Goal: Use online tool/utility: Utilize a website feature to perform a specific function

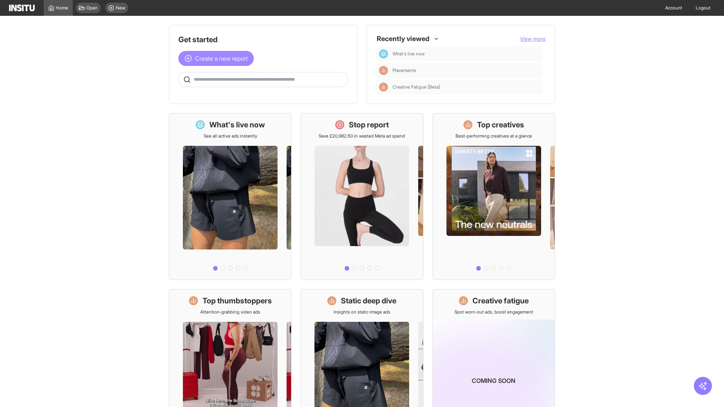
click at [218, 54] on span "Create a new report" at bounding box center [221, 58] width 53 height 9
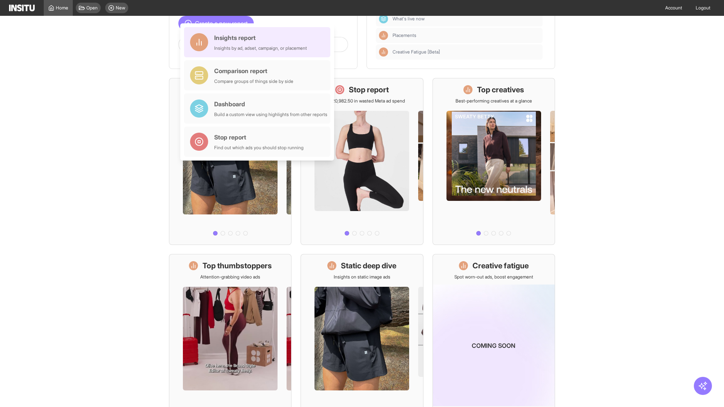
click at [259, 42] on div "Insights report Insights by ad, adset, campaign, or placement" at bounding box center [260, 42] width 93 height 18
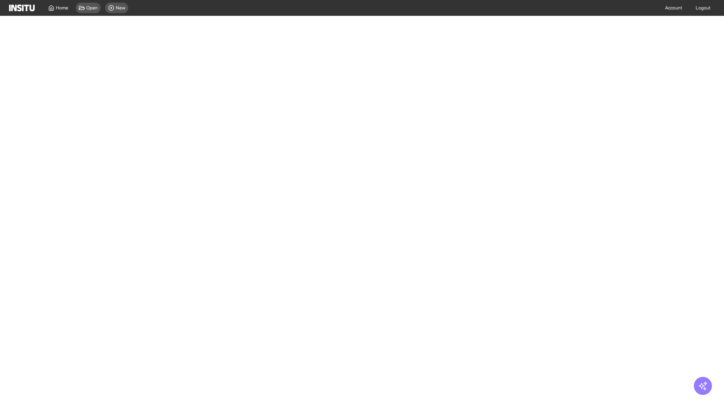
select select "**"
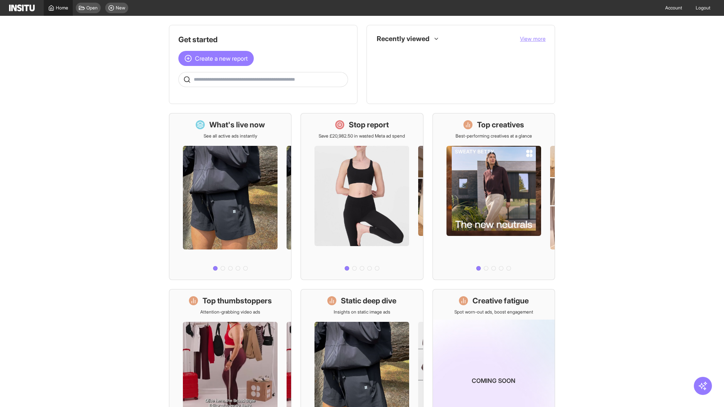
click at [58, 8] on span "Home" at bounding box center [62, 8] width 12 height 6
click at [218, 58] on span "Create a new report" at bounding box center [221, 58] width 53 height 9
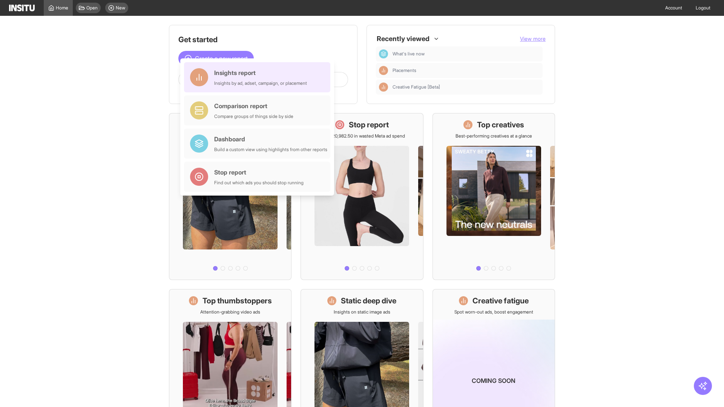
click at [259, 77] on div "Insights report Insights by ad, adset, campaign, or placement" at bounding box center [260, 77] width 93 height 18
